Goal: Information Seeking & Learning: Learn about a topic

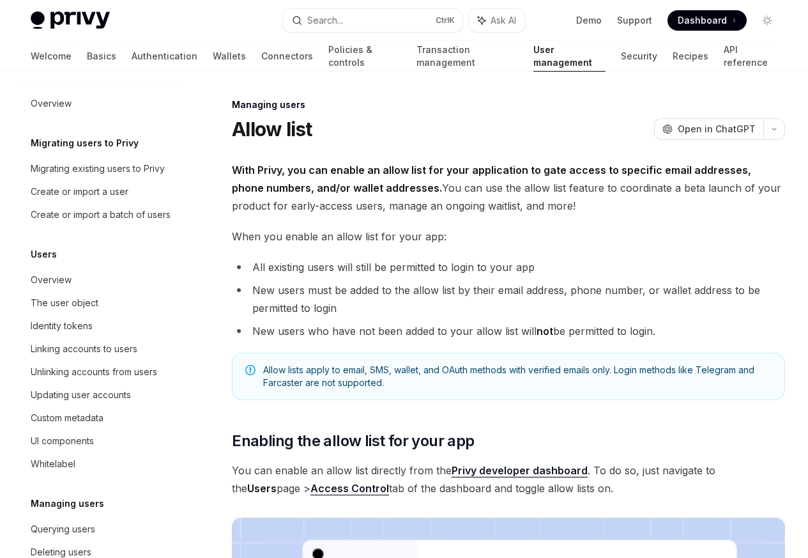
scroll to position [180, 0]
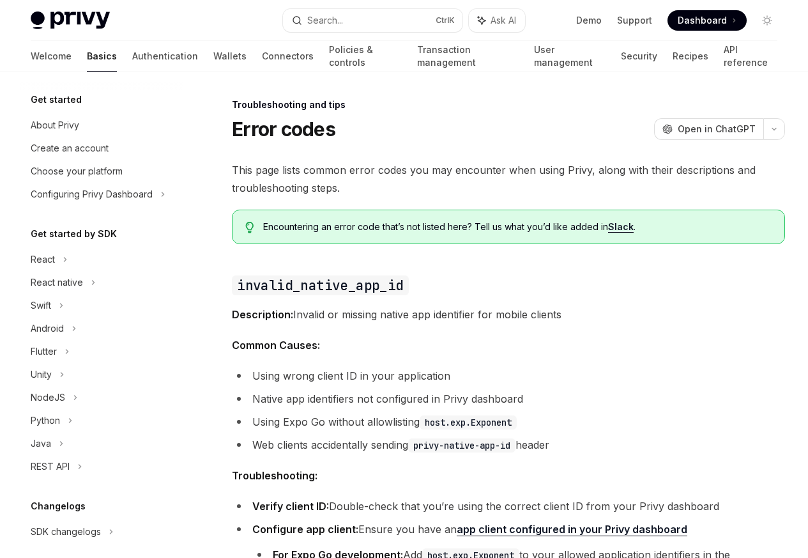
scroll to position [121, 0]
